Goal: Task Accomplishment & Management: Use online tool/utility

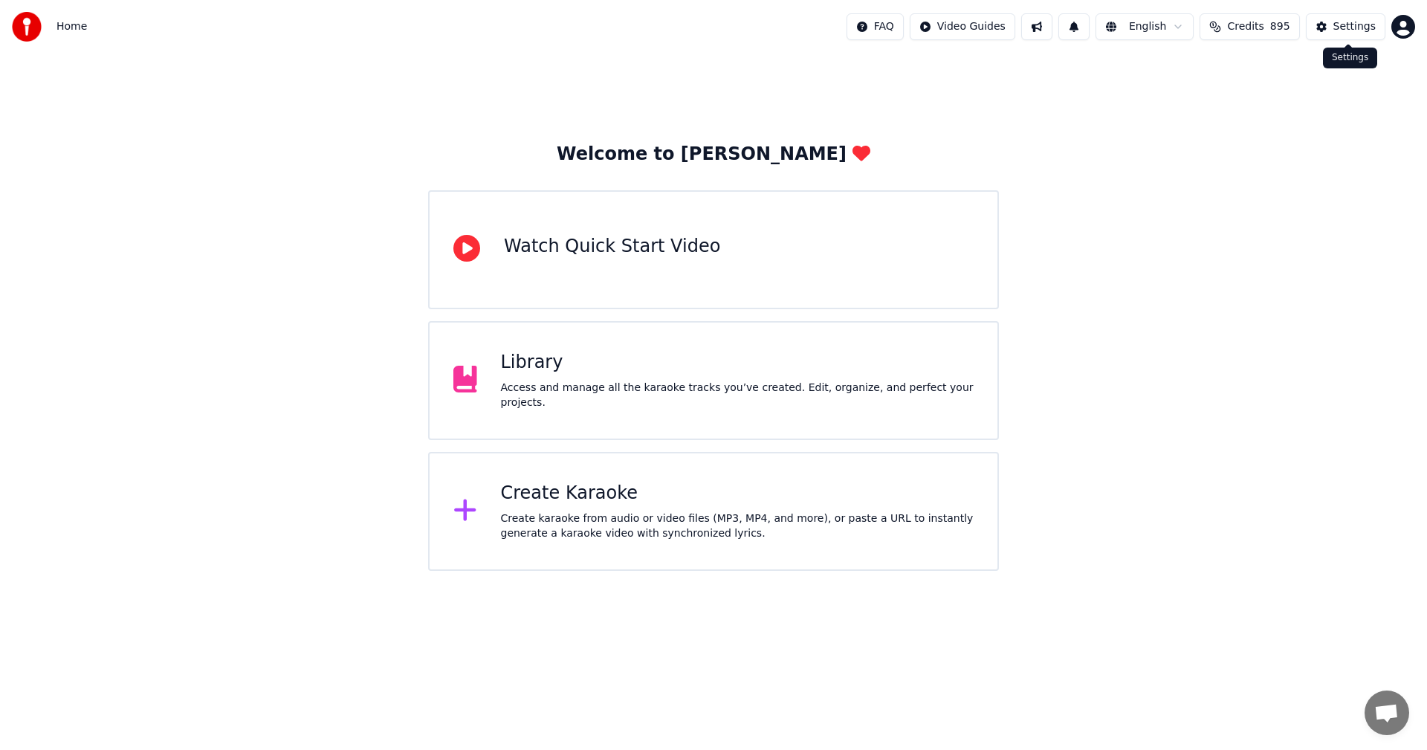
click at [1345, 36] on button "Settings" at bounding box center [1346, 26] width 80 height 27
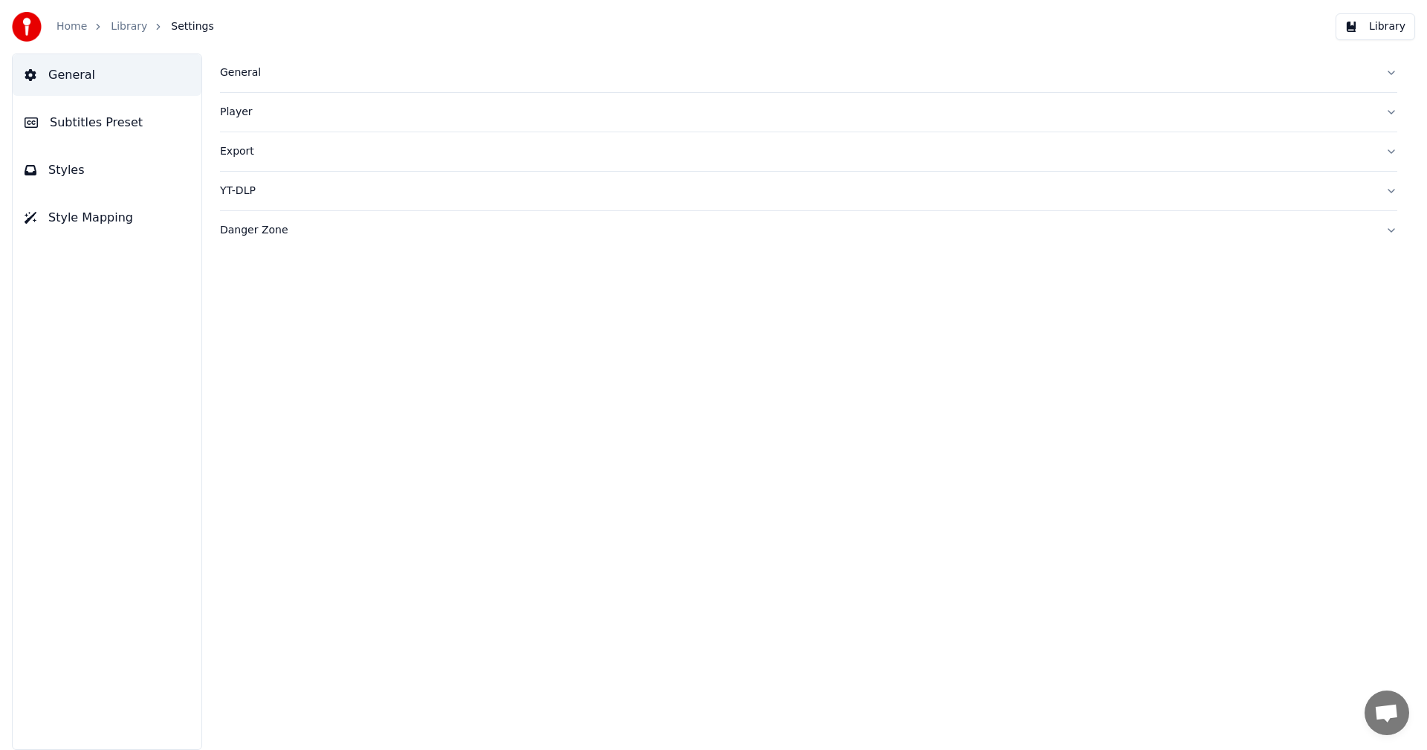
click at [225, 74] on div "General" at bounding box center [797, 72] width 1154 height 15
click at [336, 235] on html "Home Library Settings Library General Subtitles Preset Styles Style Mapping Gen…" at bounding box center [713, 375] width 1427 height 750
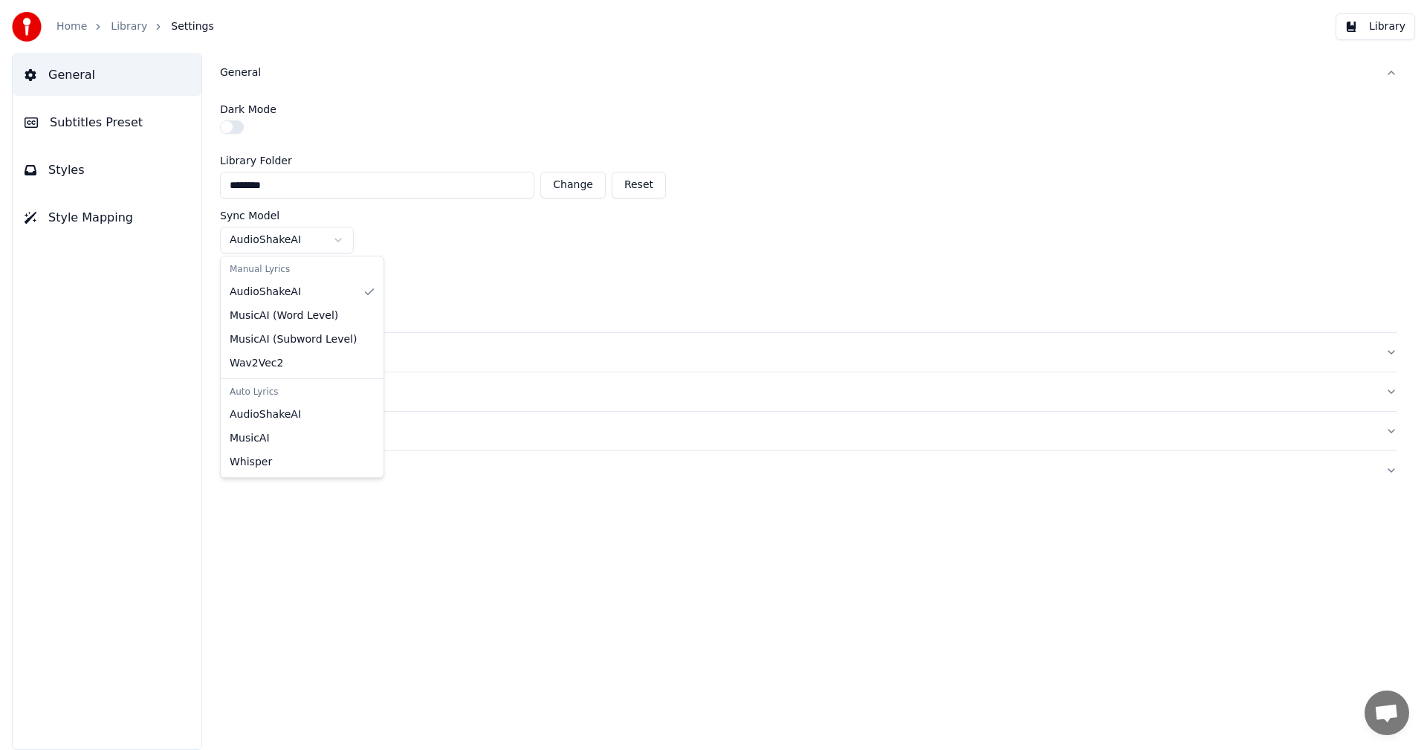
click at [439, 249] on html "Home Library Settings Library General Subtitles Preset Styles Style Mapping Gen…" at bounding box center [713, 375] width 1427 height 750
click at [330, 292] on html "Home Library Settings Library General Subtitles Preset Styles Style Mapping Gen…" at bounding box center [713, 375] width 1427 height 750
click at [84, 31] on link "Home" at bounding box center [71, 26] width 30 height 15
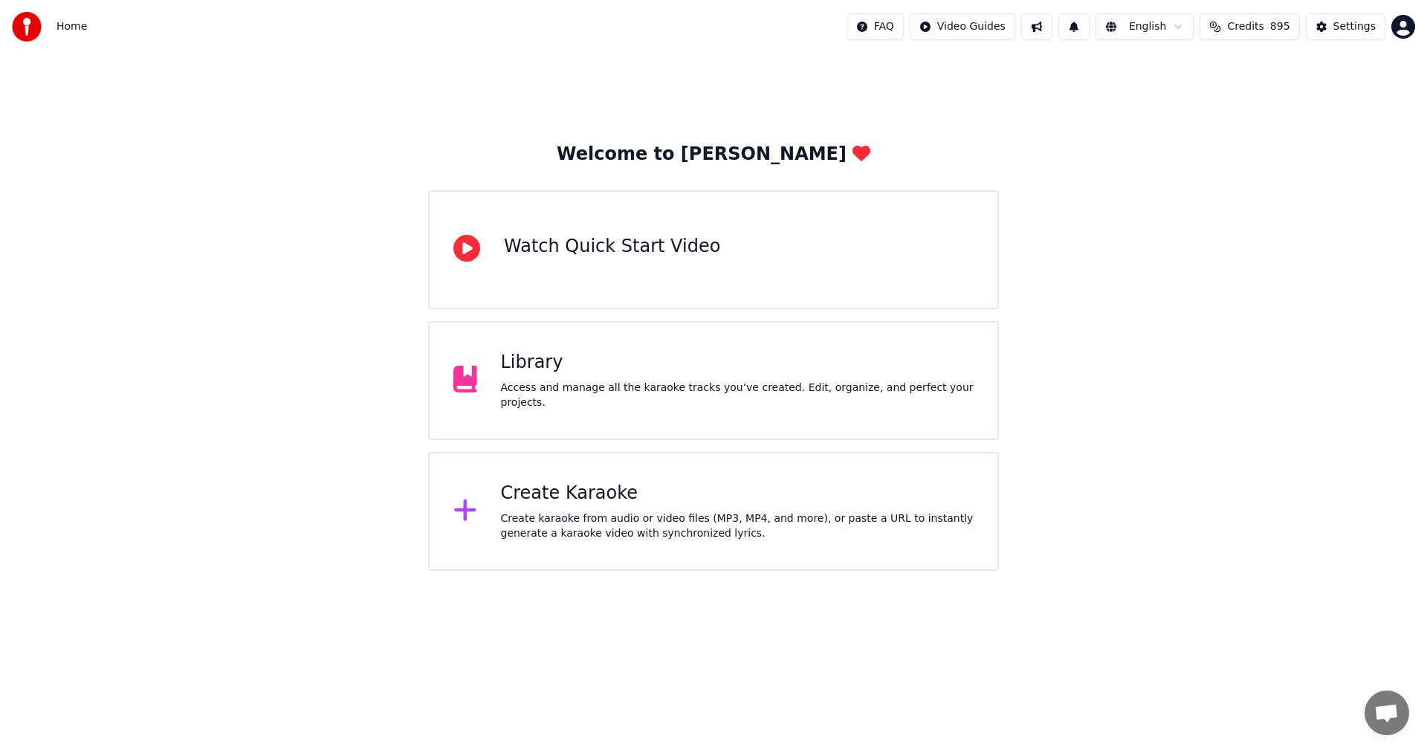
click at [551, 497] on div "Create Karaoke" at bounding box center [738, 494] width 474 height 24
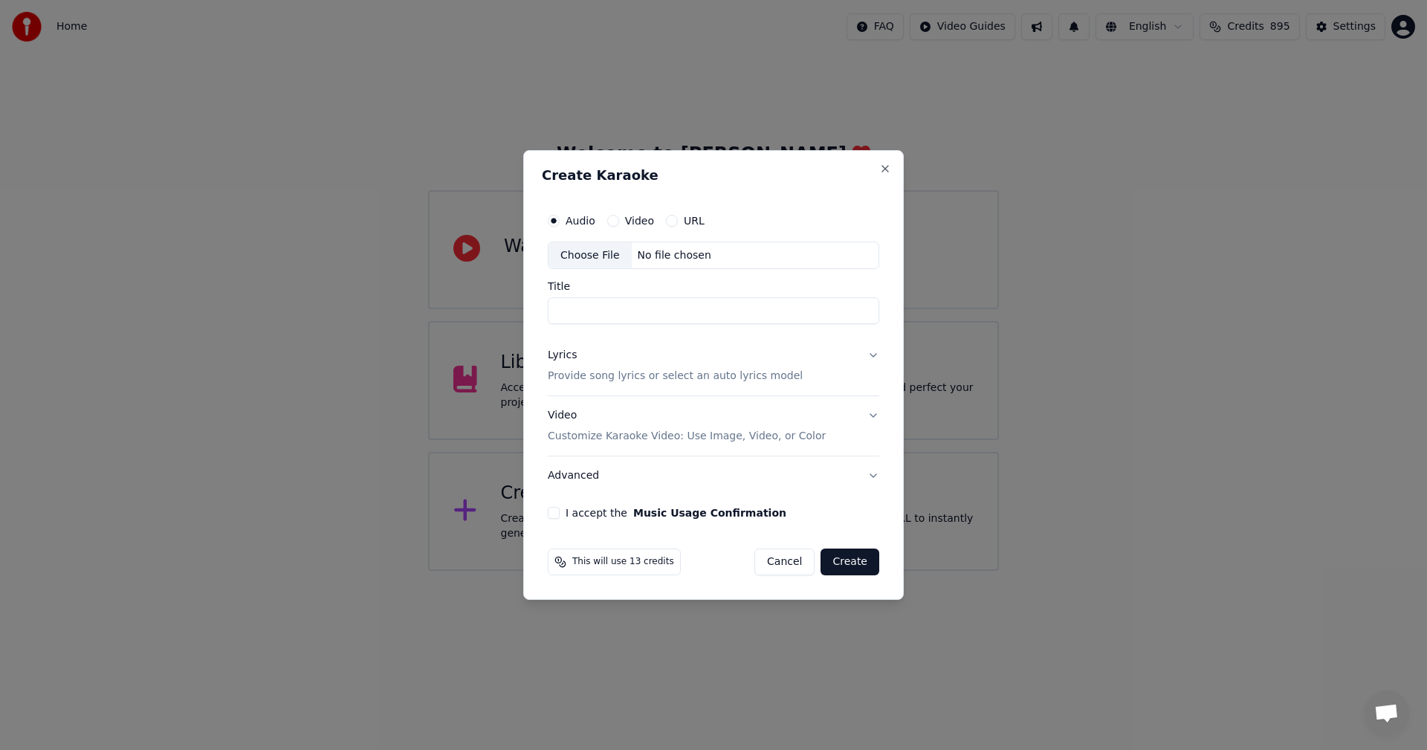
click at [592, 258] on div "Choose File" at bounding box center [590, 255] width 83 height 27
type input "**********"
